Goal: Information Seeking & Learning: Check status

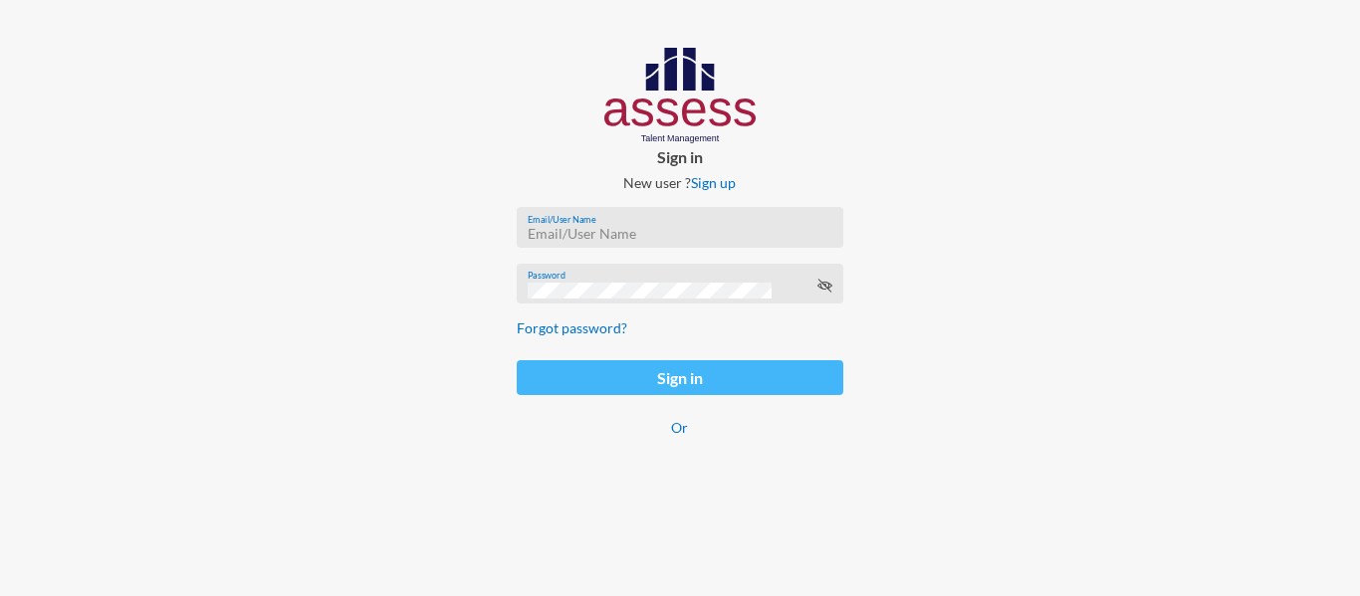
type input "nourhan.nabil@assesstm.com"
click at [662, 395] on button "Sign in" at bounding box center [680, 377] width 326 height 35
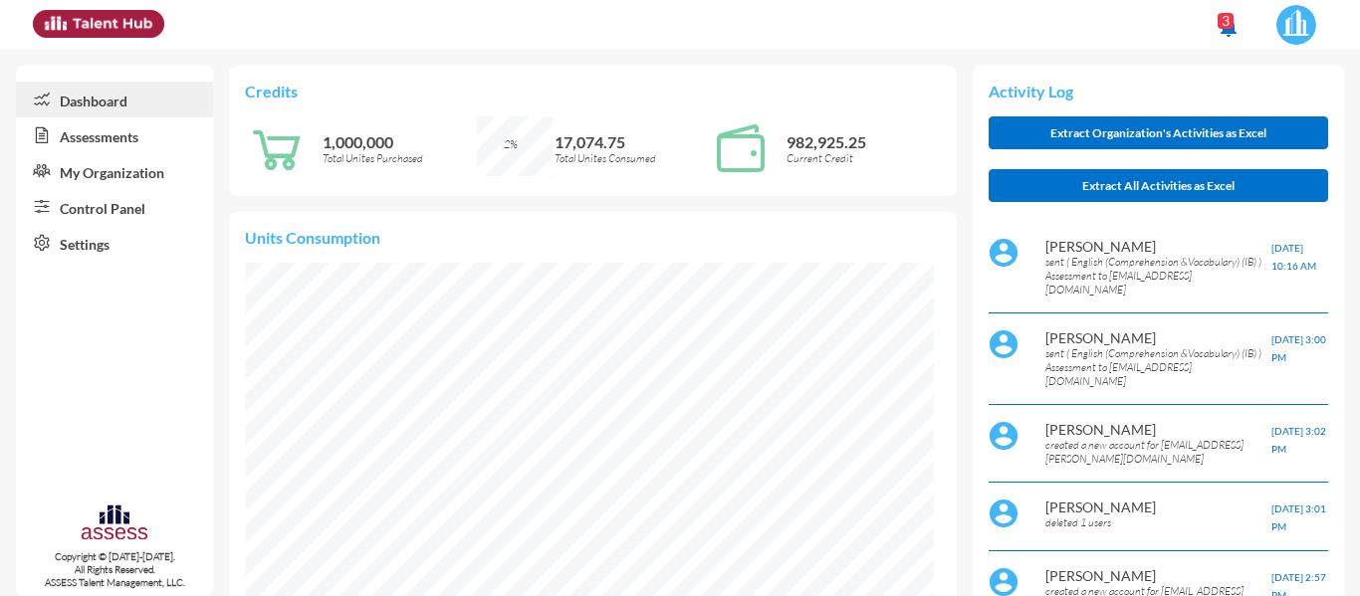
scroll to position [156, 313]
click at [114, 144] on link "Assessments" at bounding box center [114, 135] width 197 height 36
click at [119, 209] on link "Control Panel" at bounding box center [114, 207] width 197 height 36
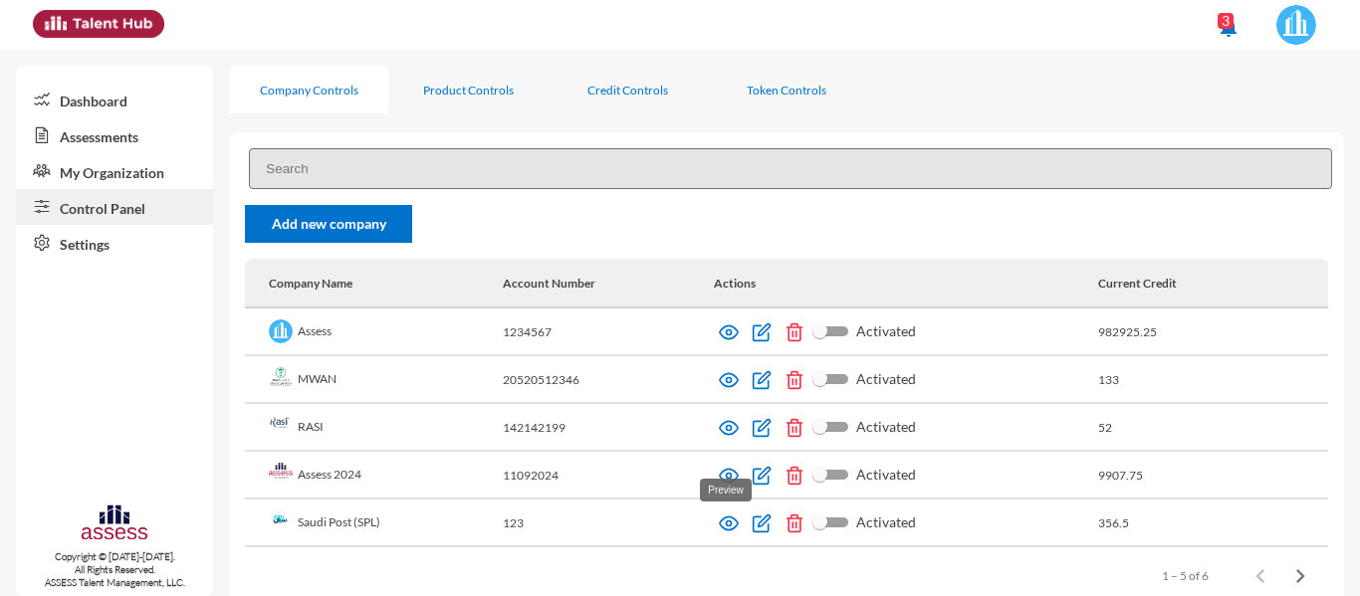
click at [722, 526] on img at bounding box center [729, 524] width 20 height 20
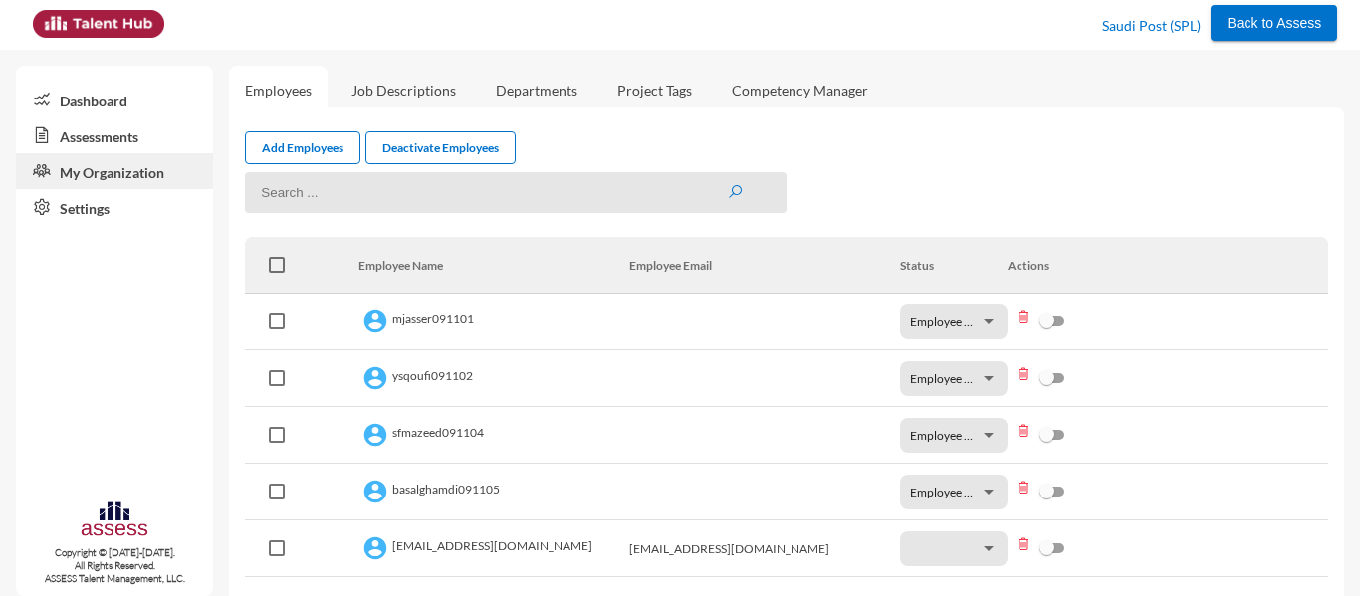
click at [112, 133] on link "Assessments" at bounding box center [114, 135] width 197 height 36
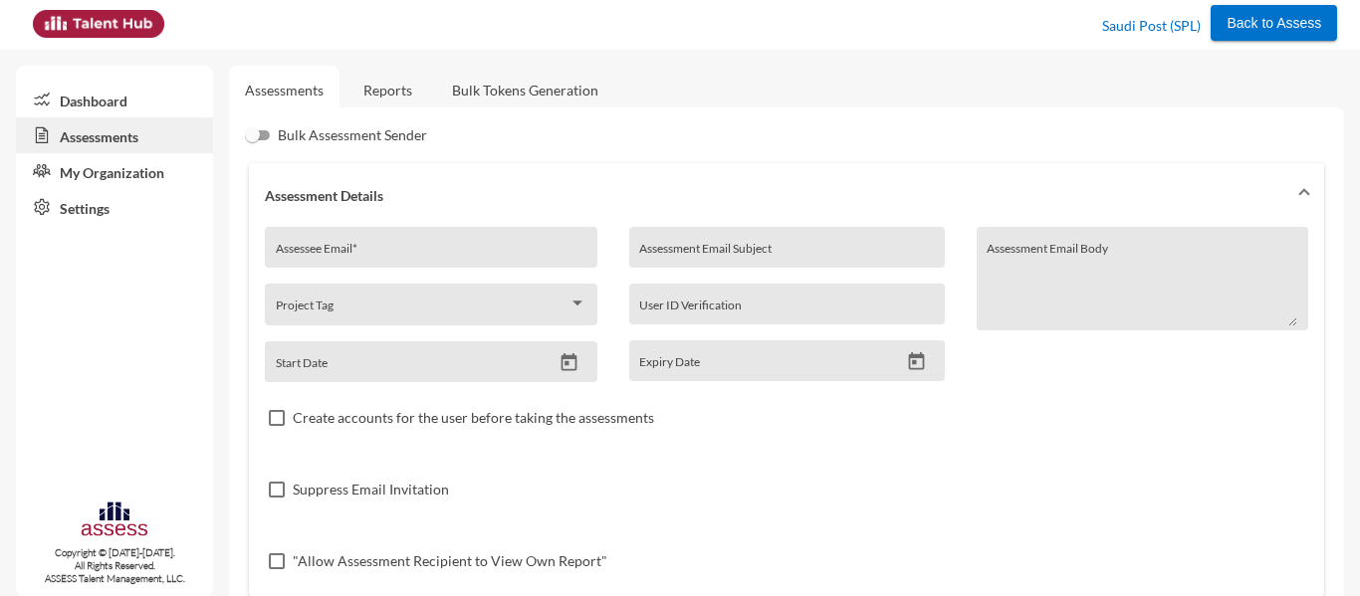
click at [374, 92] on link "Reports" at bounding box center [387, 90] width 81 height 49
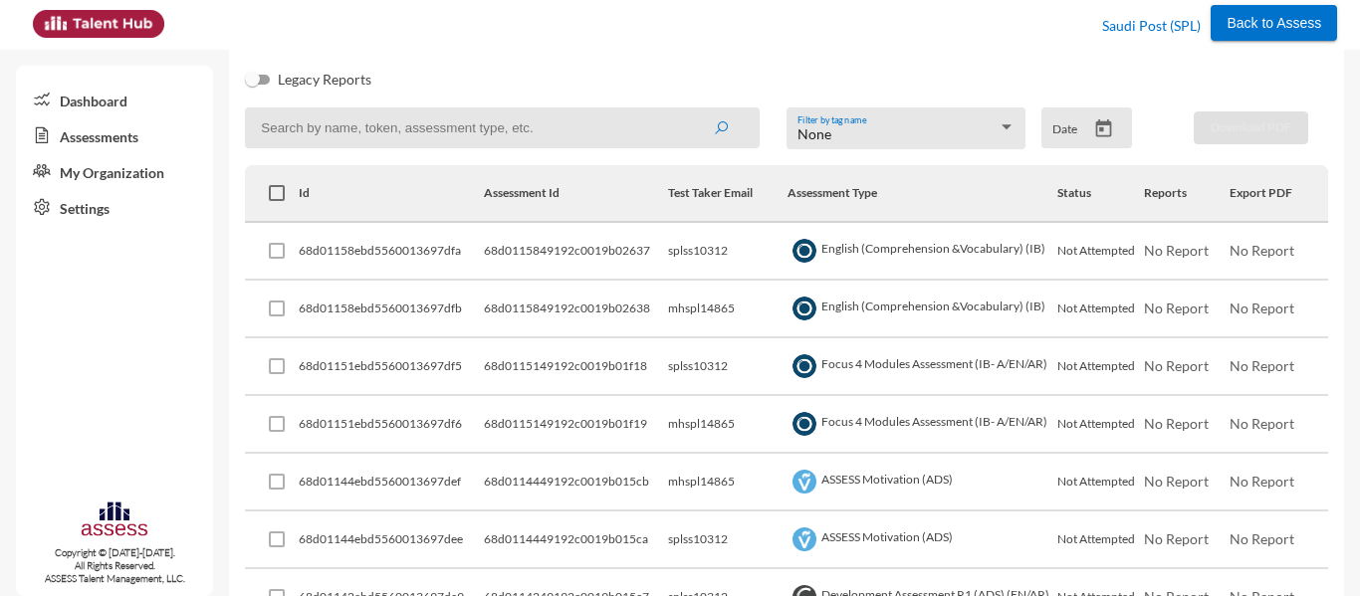
scroll to position [230, 0]
click at [682, 248] on td "splss10312" at bounding box center [727, 251] width 119 height 58
copy td "splss10312"
click at [450, 126] on input at bounding box center [502, 127] width 515 height 41
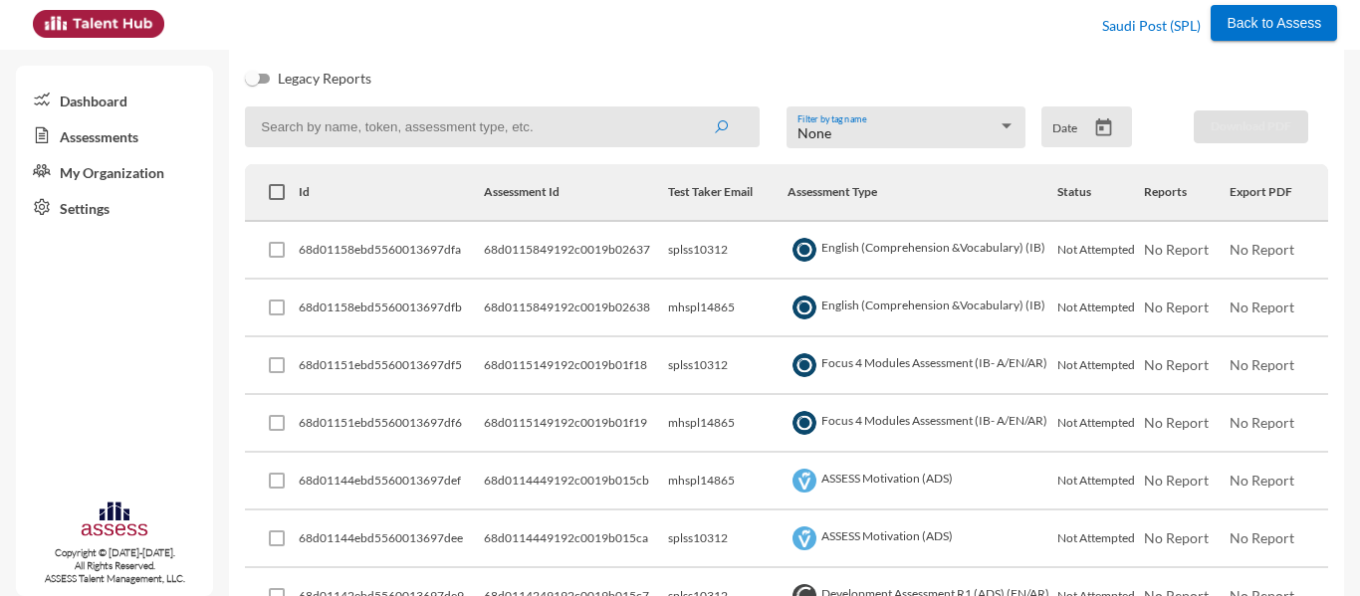
paste input "splss10312"
type input "splss10312"
click at [689, 109] on button "submit" at bounding box center [721, 127] width 64 height 36
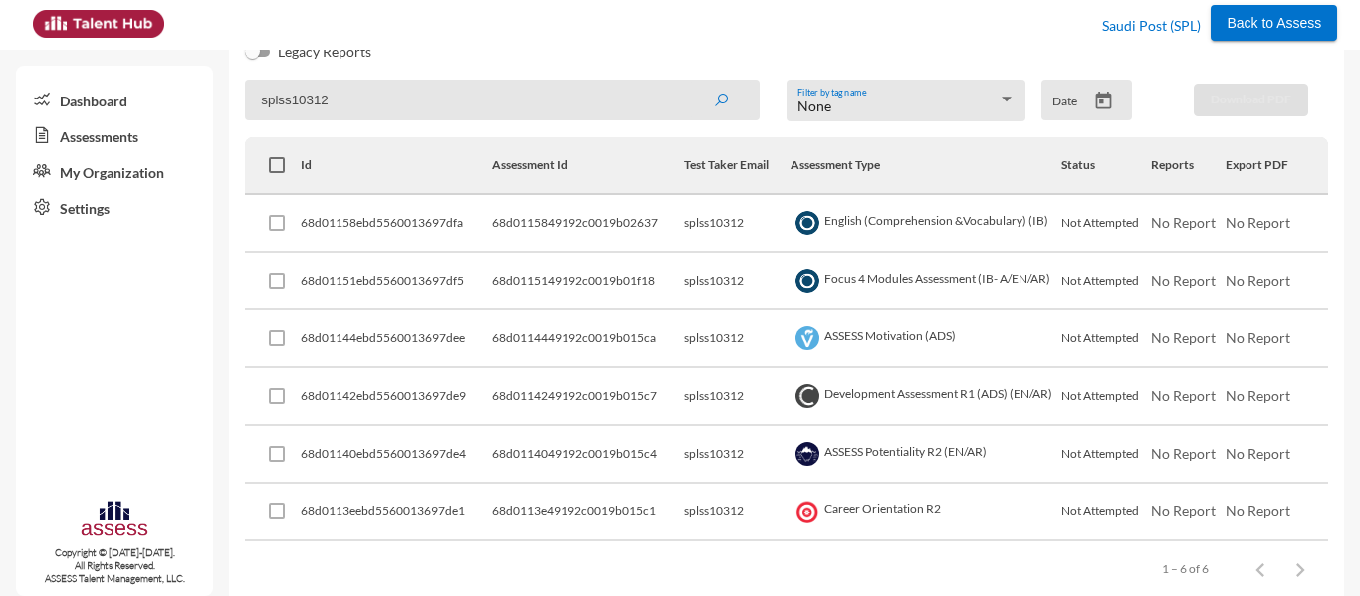
scroll to position [270, 0]
